Goal: Task Accomplishment & Management: Manage account settings

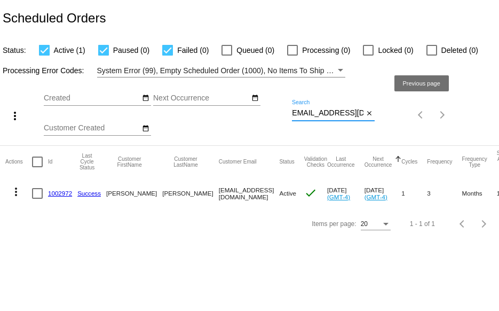
click at [420, 117] on div "more_vert Oct Jan Feb Mar [DATE]" at bounding box center [249, 111] width 499 height 68
paste input "[EMAIL_ADDRESS]"
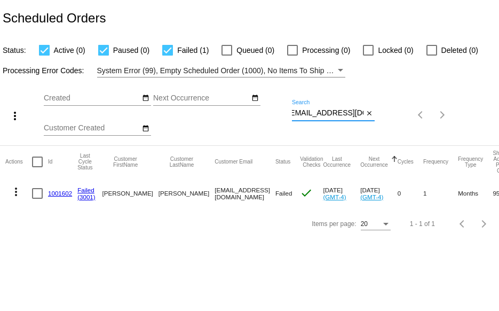
type input "[EMAIL_ADDRESS][DOMAIN_NAME]"
click at [16, 192] on mat-icon "more_vert" at bounding box center [16, 191] width 13 height 13
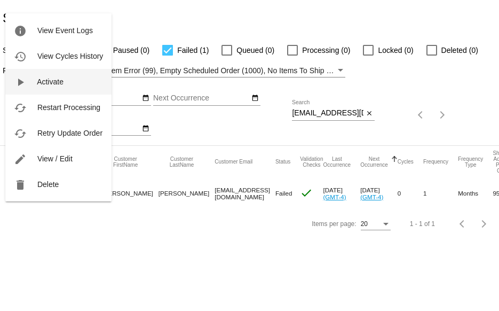
click at [46, 83] on span "Activate" at bounding box center [50, 81] width 27 height 9
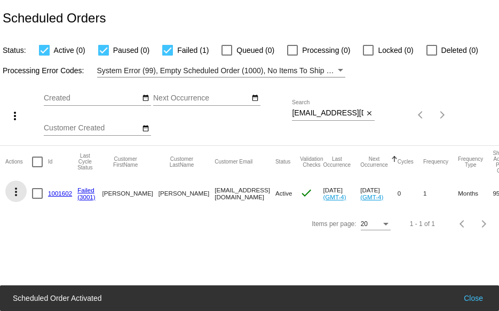
click at [17, 195] on mat-icon "more_vert" at bounding box center [16, 191] width 13 height 13
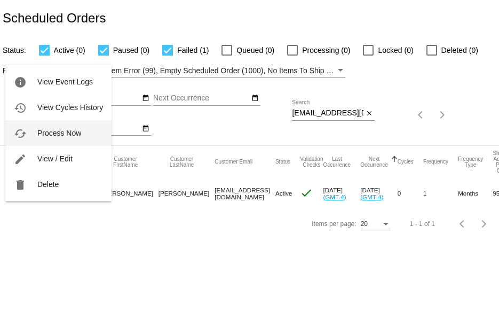
click at [45, 133] on span "Process Now" at bounding box center [59, 133] width 44 height 9
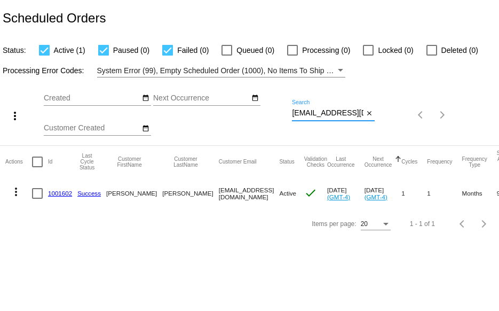
scroll to position [0, 4]
drag, startPoint x: 293, startPoint y: 114, endPoint x: 393, endPoint y: 123, distance: 101.3
click at [393, 123] on div "more_vert Oct Jan Feb Mar [DATE]" at bounding box center [249, 111] width 499 height 68
paste input "bankssharon@bellsouth.net"
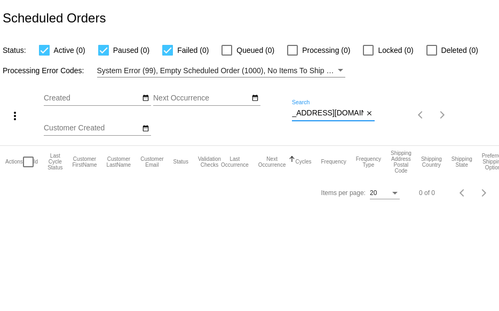
type input "sbankssharon@bellsouth.net"
